Goal: Navigation & Orientation: Find specific page/section

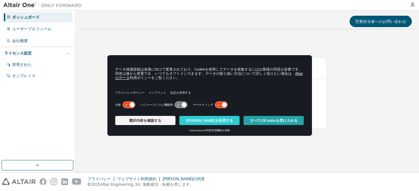
drag, startPoint x: 0, startPoint y: 0, endPoint x: 276, endPoint y: 120, distance: 300.8
click at [276, 120] on font "すべてのCookieを受け入れる" at bounding box center [273, 121] width 47 height 4
